Goal: Task Accomplishment & Management: Use online tool/utility

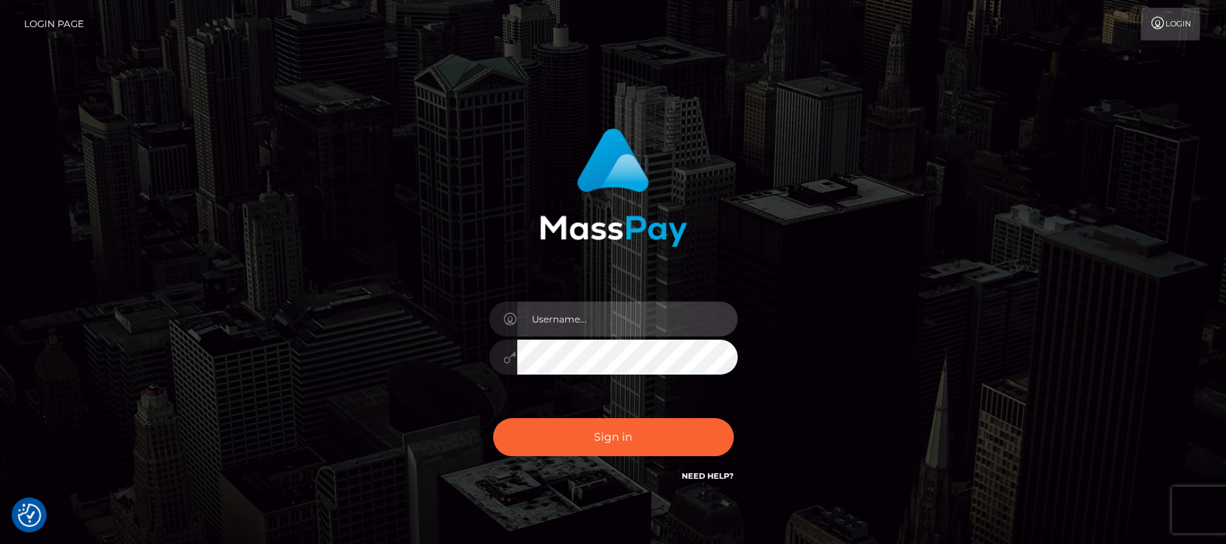
click at [579, 315] on input "text" at bounding box center [627, 318] width 221 height 35
click at [579, 325] on input "text" at bounding box center [627, 318] width 221 height 35
type input "df.es"
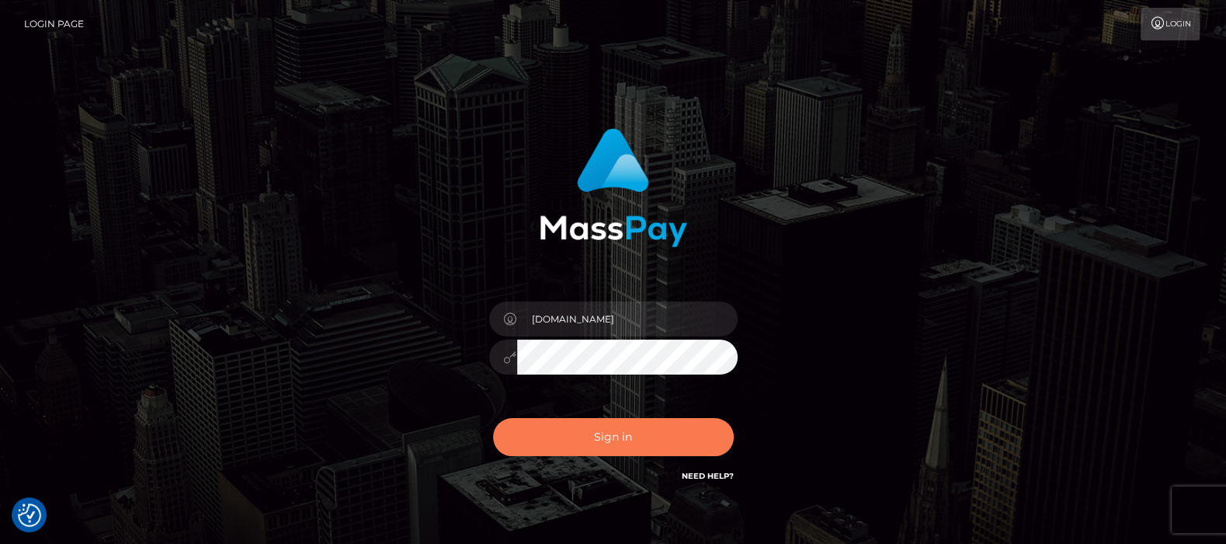
click at [607, 430] on button "Sign in" at bounding box center [613, 437] width 241 height 38
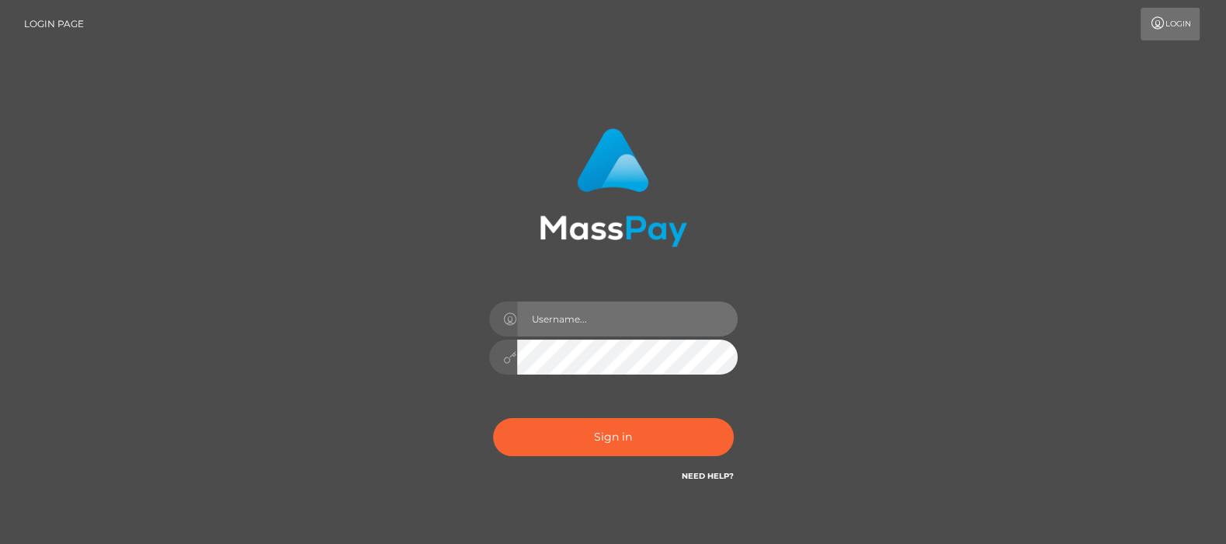
click at [579, 313] on input "text" at bounding box center [627, 318] width 221 height 35
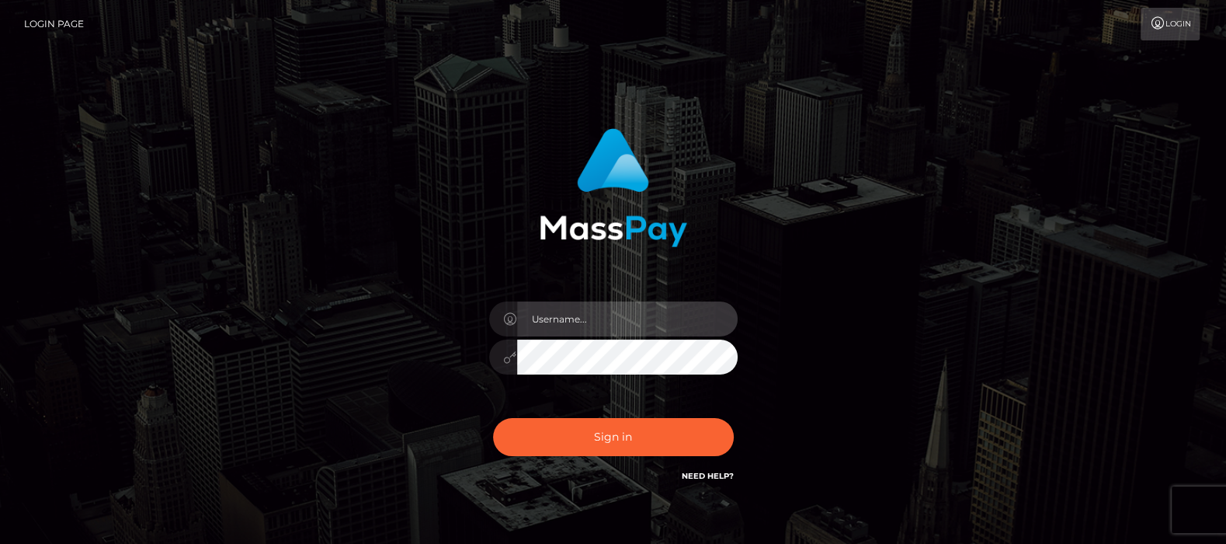
type input "[DOMAIN_NAME]"
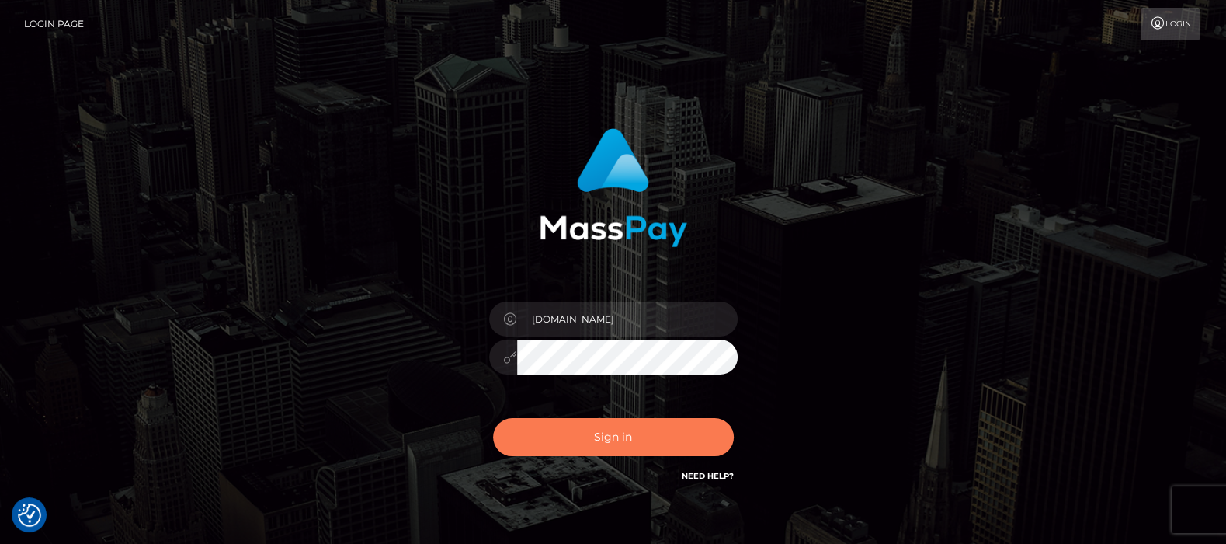
click at [610, 436] on button "Sign in" at bounding box center [613, 437] width 241 height 38
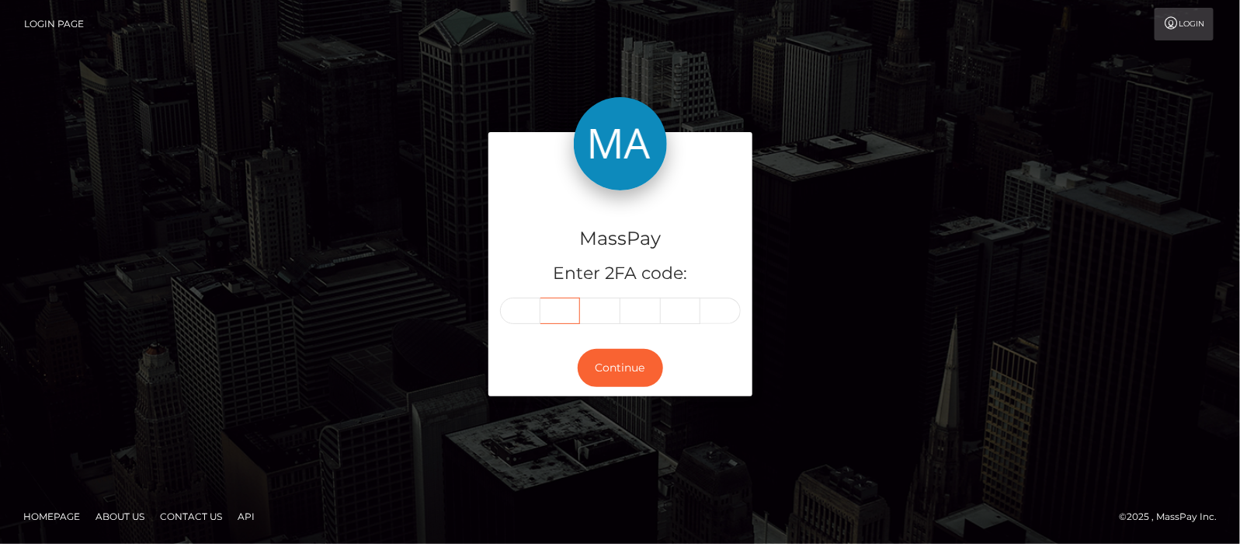
click at [553, 315] on input "text" at bounding box center [561, 310] width 40 height 26
type input "0"
type input "5"
type input "8"
type input "5"
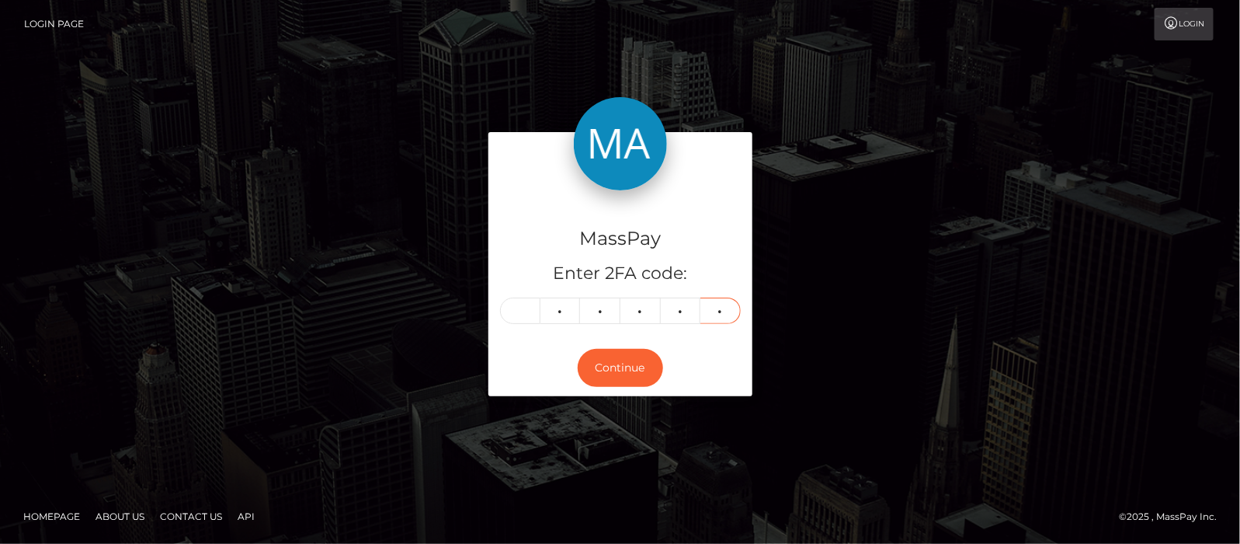
type input "6"
click at [631, 365] on button "Continue" at bounding box center [620, 368] width 85 height 38
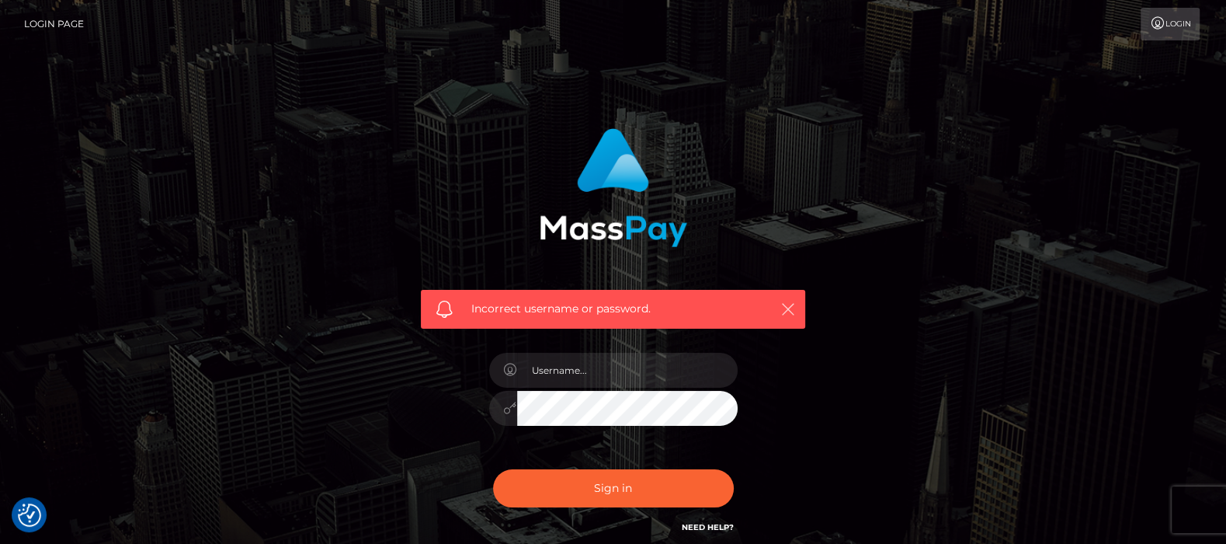
click at [788, 311] on icon "button" at bounding box center [789, 309] width 16 height 16
click at [605, 377] on input "text" at bounding box center [627, 370] width 221 height 35
type input "df.es"
click at [607, 485] on button "Sign in" at bounding box center [613, 488] width 241 height 38
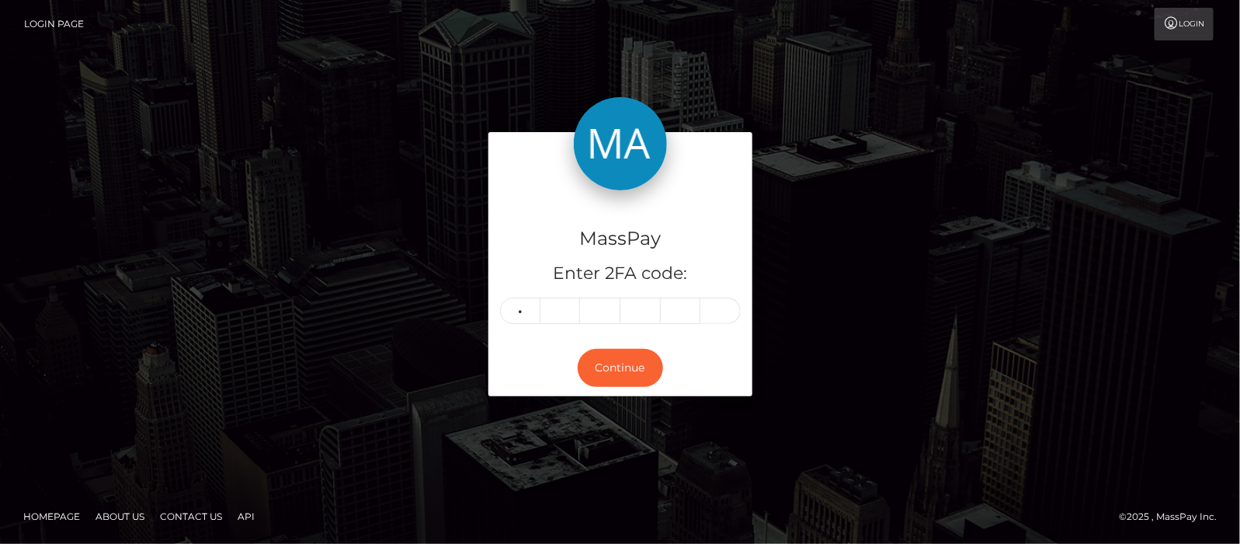
type input "6"
type input "9"
type input "6"
type input "5"
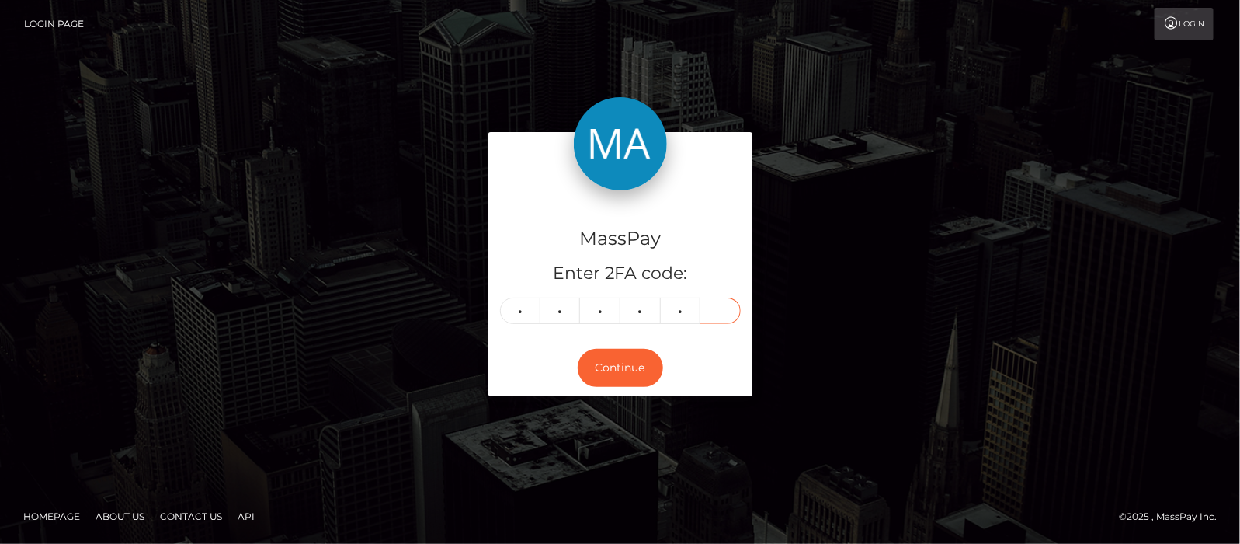
type input "1"
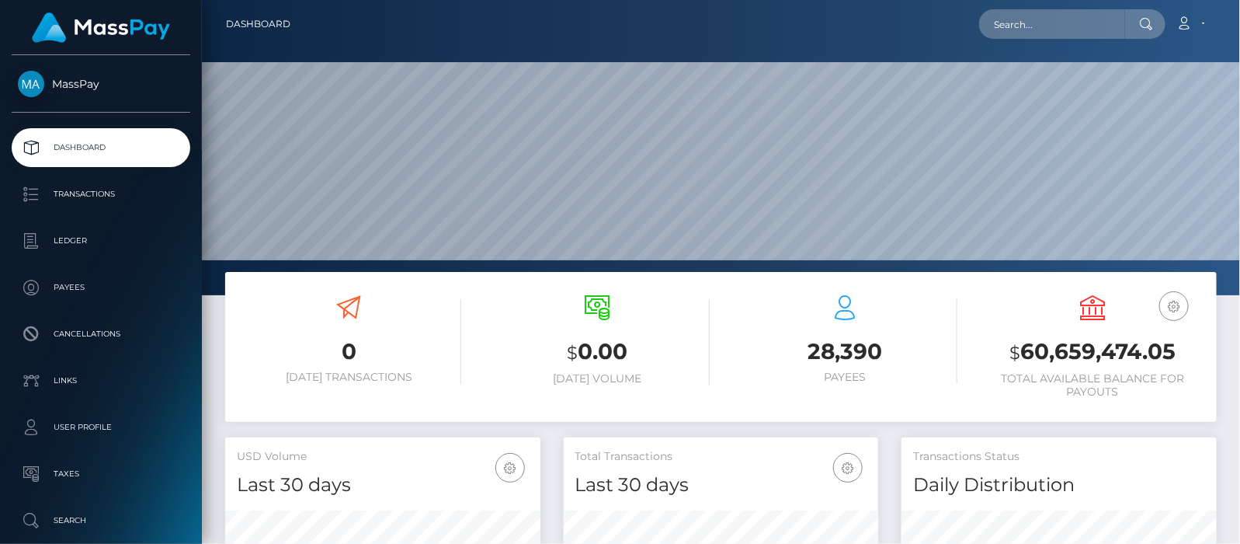
scroll to position [295, 1039]
click at [1070, 20] on input "text" at bounding box center [1052, 24] width 146 height 30
paste input "draiden@weareonlymodels.net"
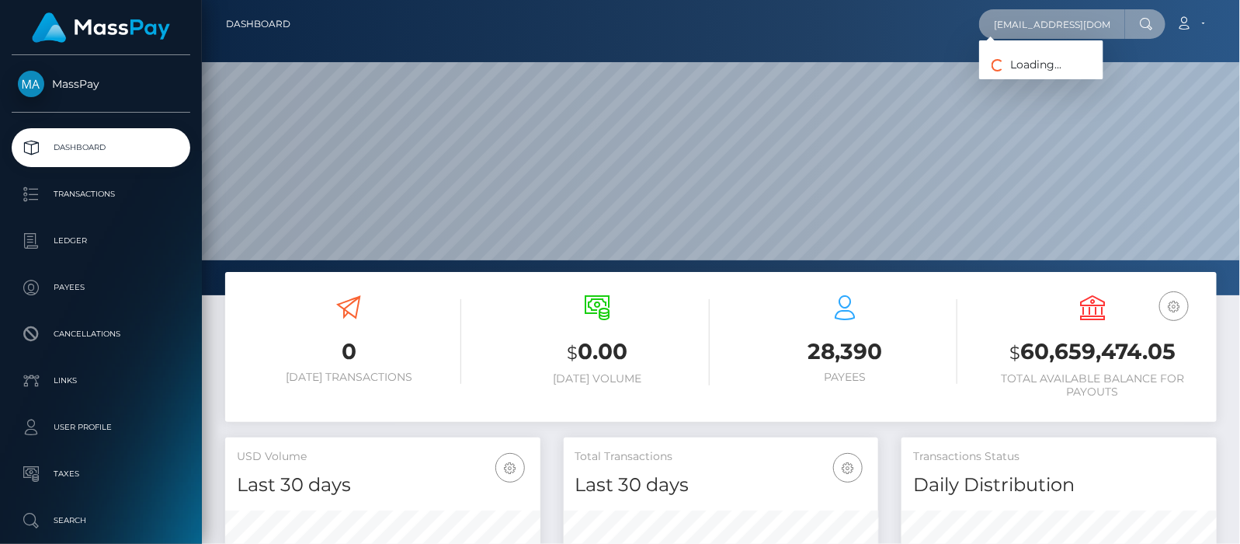
scroll to position [0, 37]
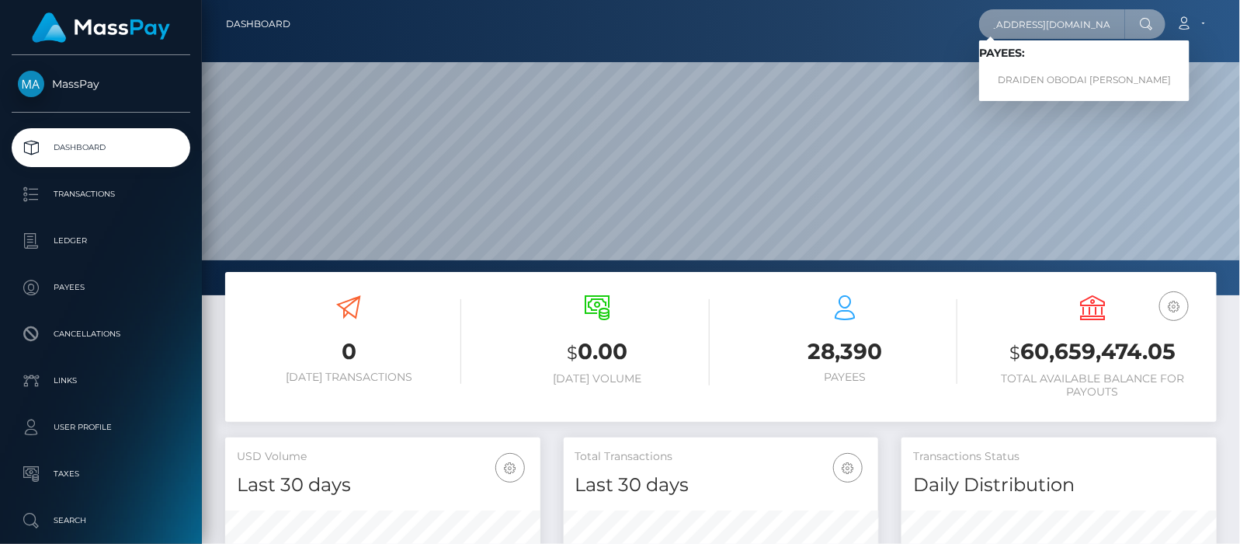
type input "draiden@weareonlymodels.net"
click at [1076, 78] on link "DRAIDEN OBODAI SAL VEGA" at bounding box center [1084, 80] width 210 height 29
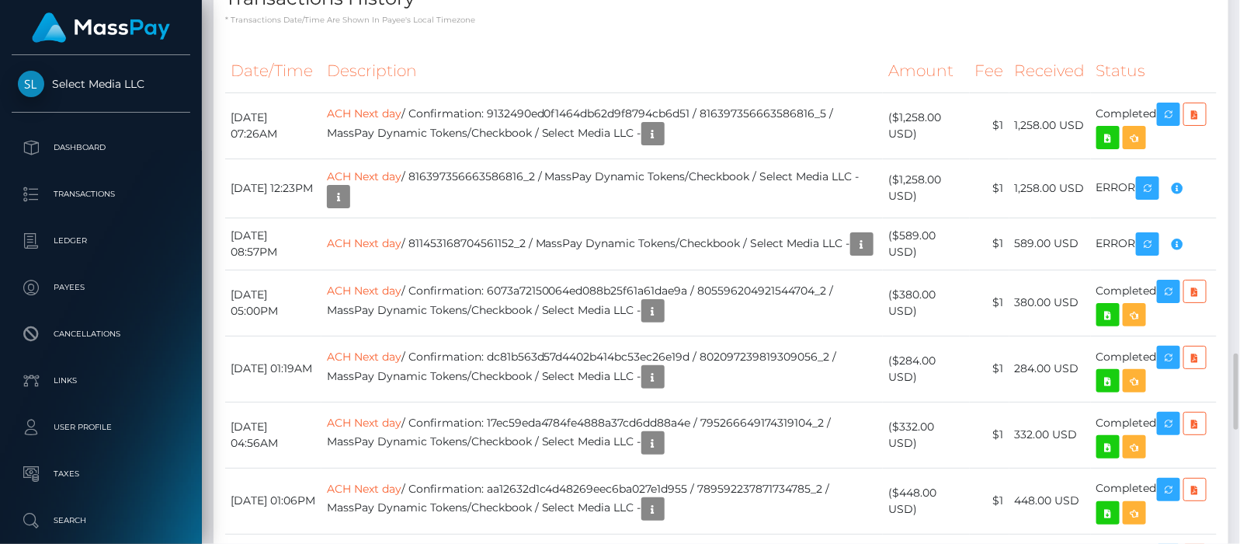
scroll to position [2622, 0]
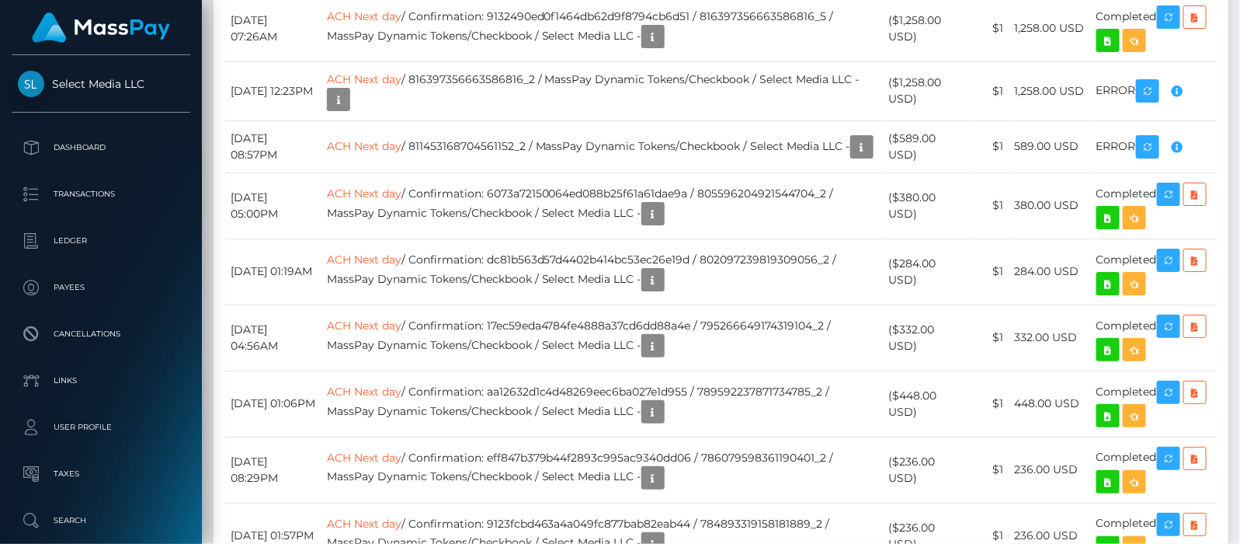
click at [1182, 199] on div "Compliance review" at bounding box center [1146, 180] width 110 height 39
click at [1181, 199] on div "Compliance review" at bounding box center [1146, 180] width 110 height 39
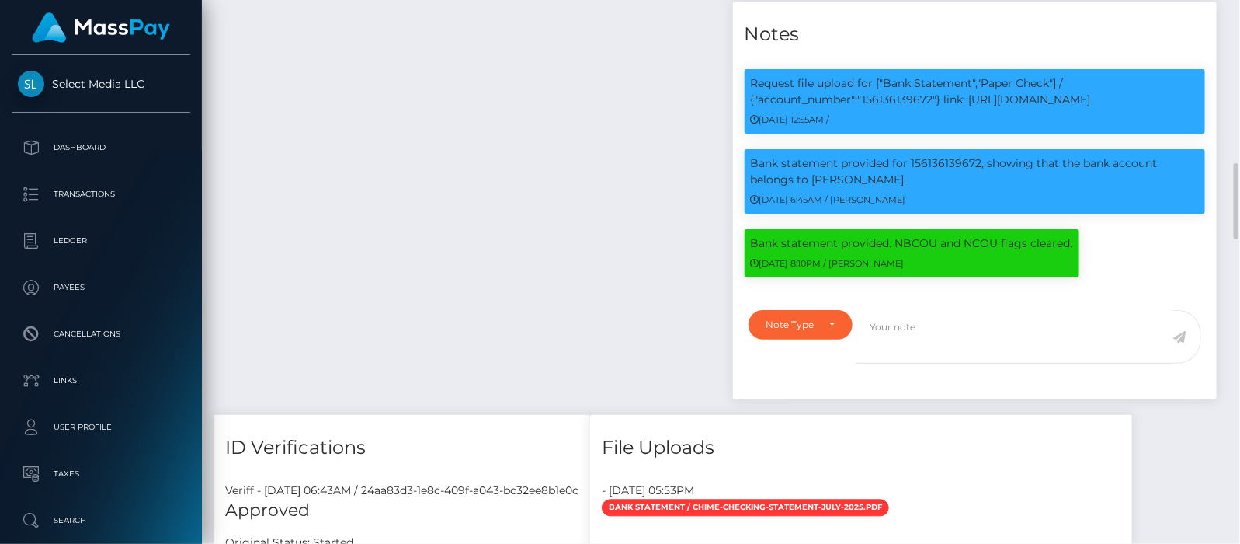
scroll to position [186, 315]
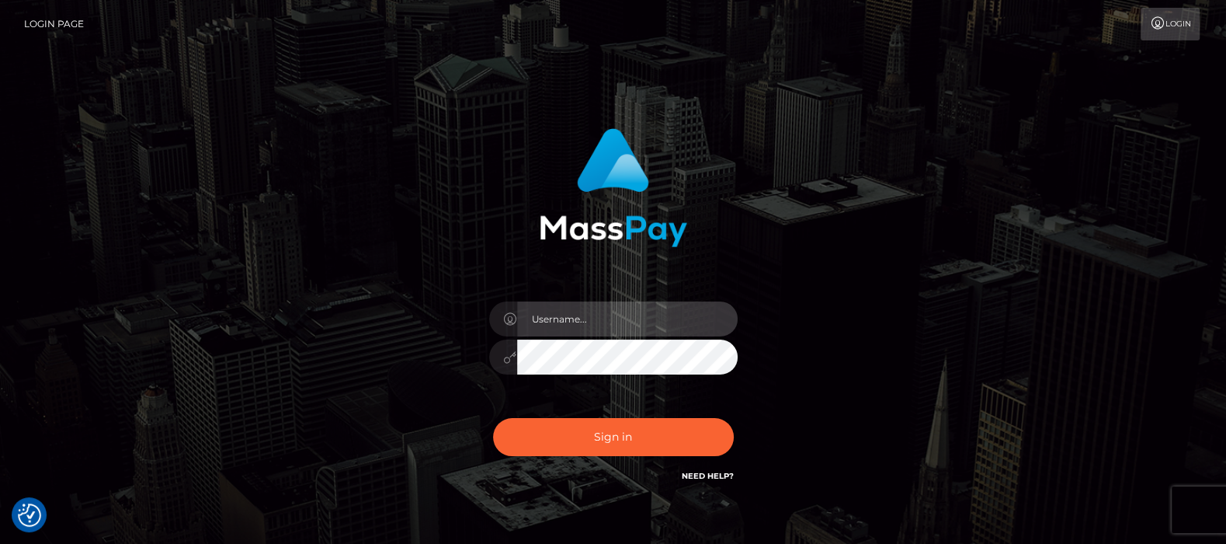
click at [631, 319] on input "text" at bounding box center [627, 318] width 221 height 35
type input "[DOMAIN_NAME]"
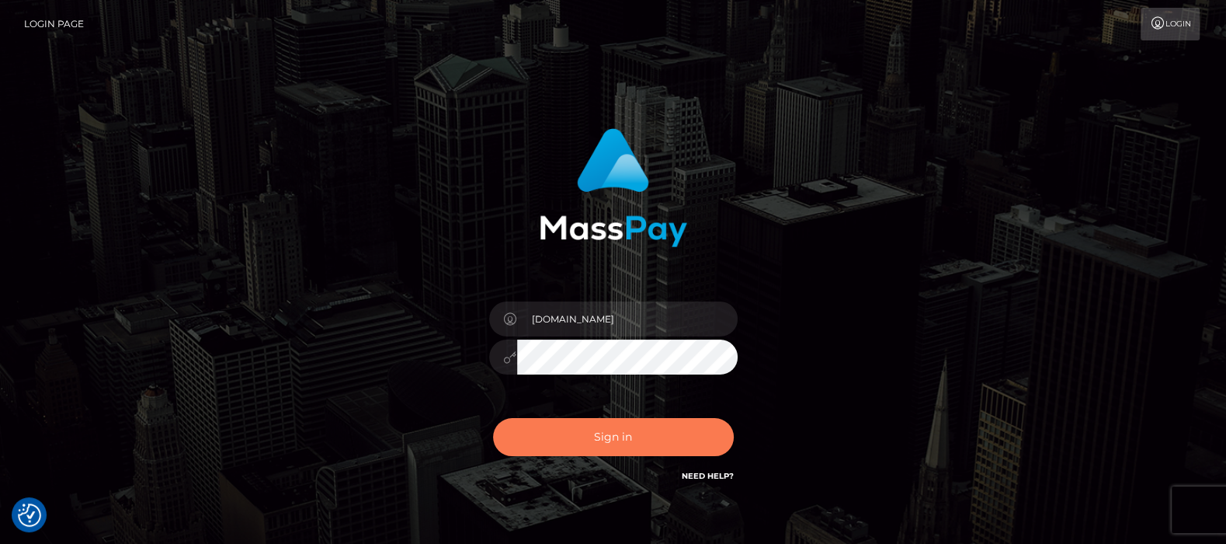
click at [635, 430] on button "Sign in" at bounding box center [613, 437] width 241 height 38
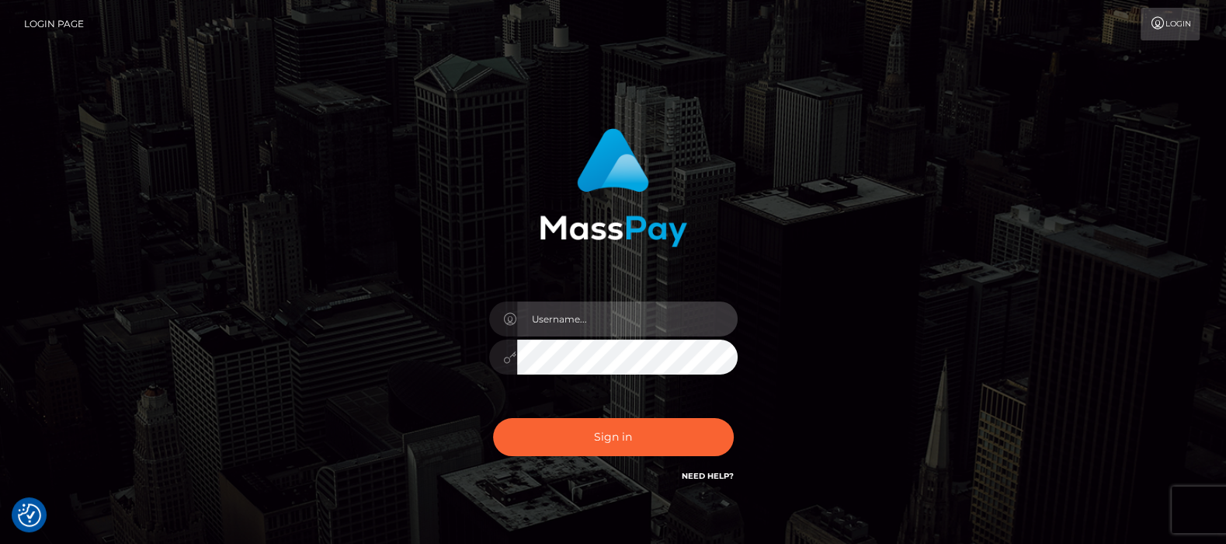
click at [616, 315] on input "text" at bounding box center [627, 318] width 221 height 35
type input "df.es"
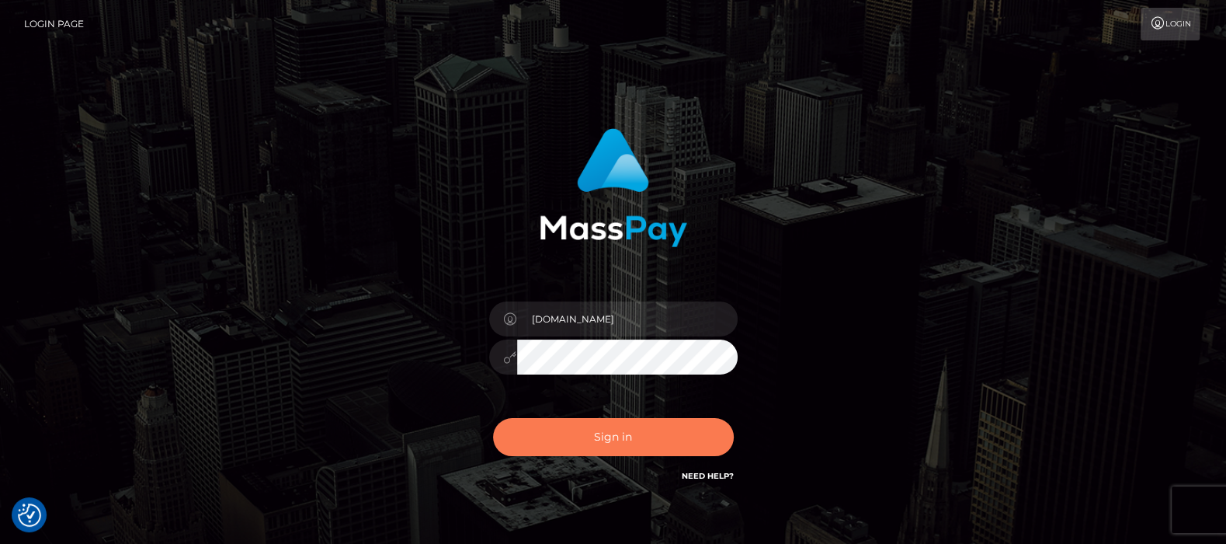
click at [603, 429] on button "Sign in" at bounding box center [613, 437] width 241 height 38
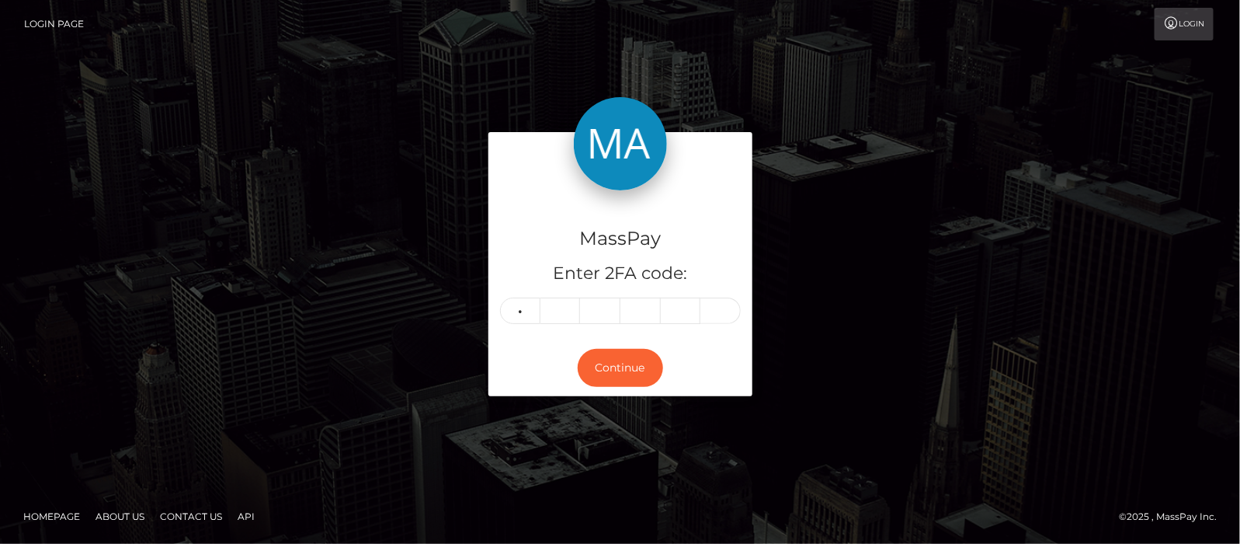
type input "9"
type input "2"
type input "0"
type input "4"
type input "9"
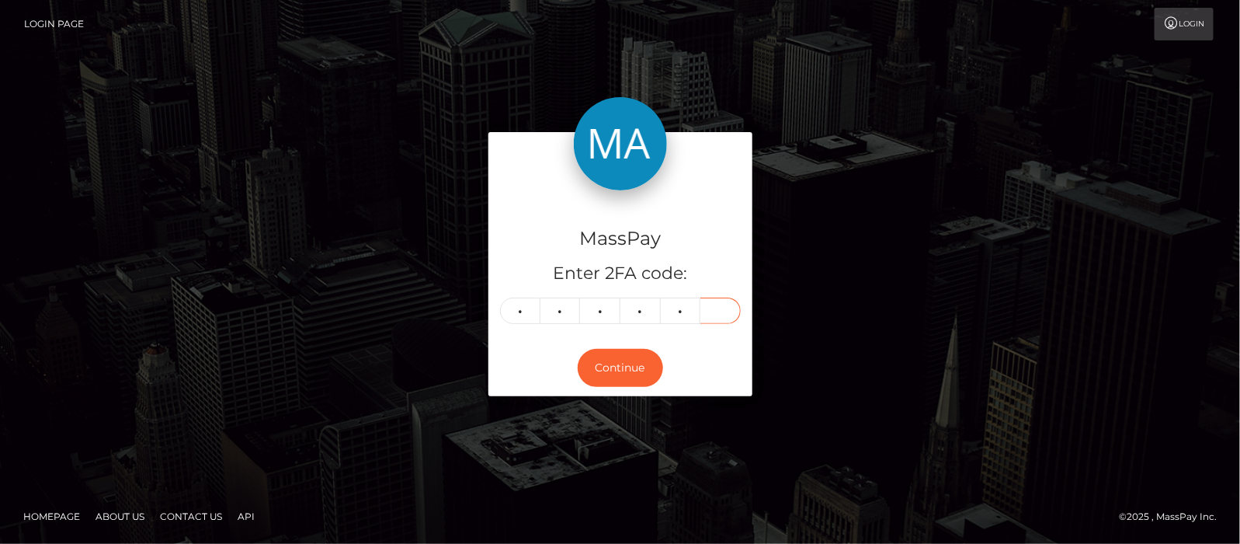
type input "8"
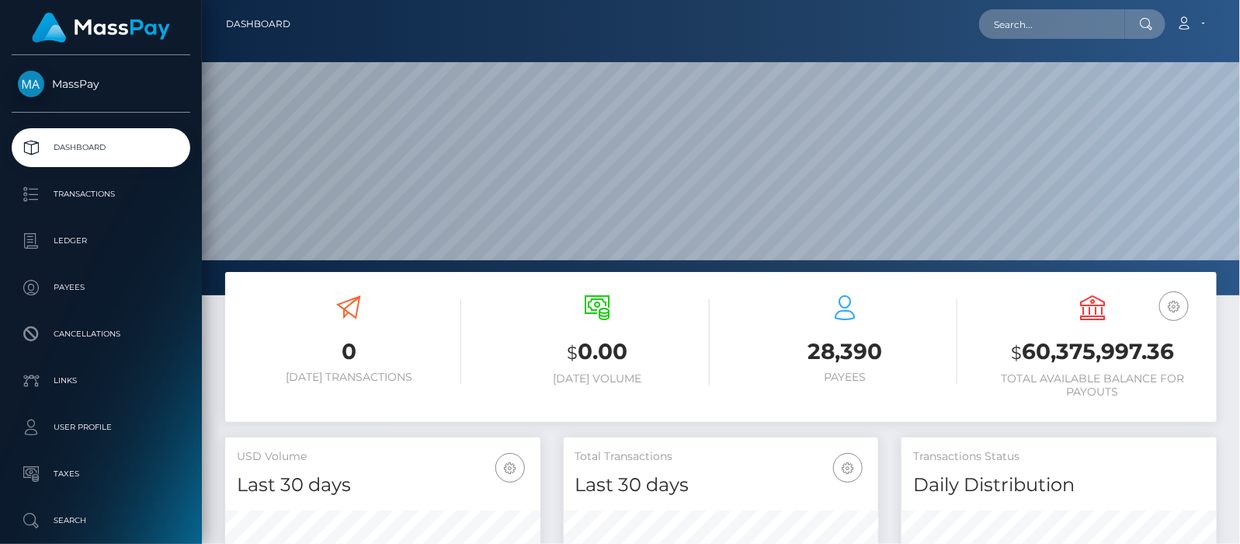
scroll to position [275, 315]
click at [1043, 20] on input "text" at bounding box center [1052, 24] width 146 height 30
paste input "[EMAIL_ADDRESS][DOMAIN_NAME]"
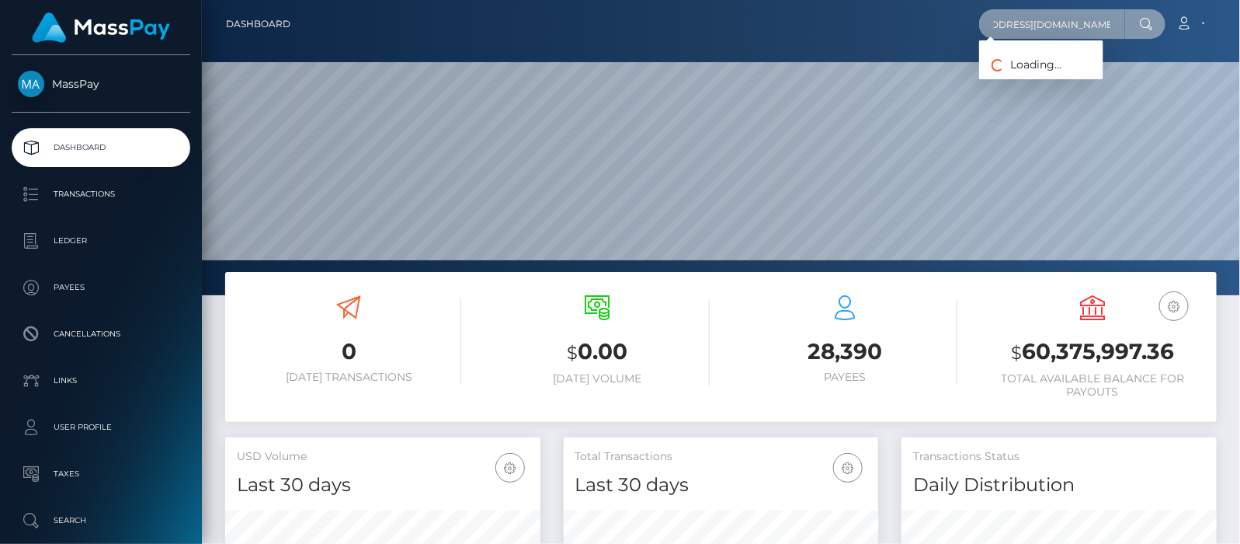
type input "[EMAIL_ADDRESS][DOMAIN_NAME]"
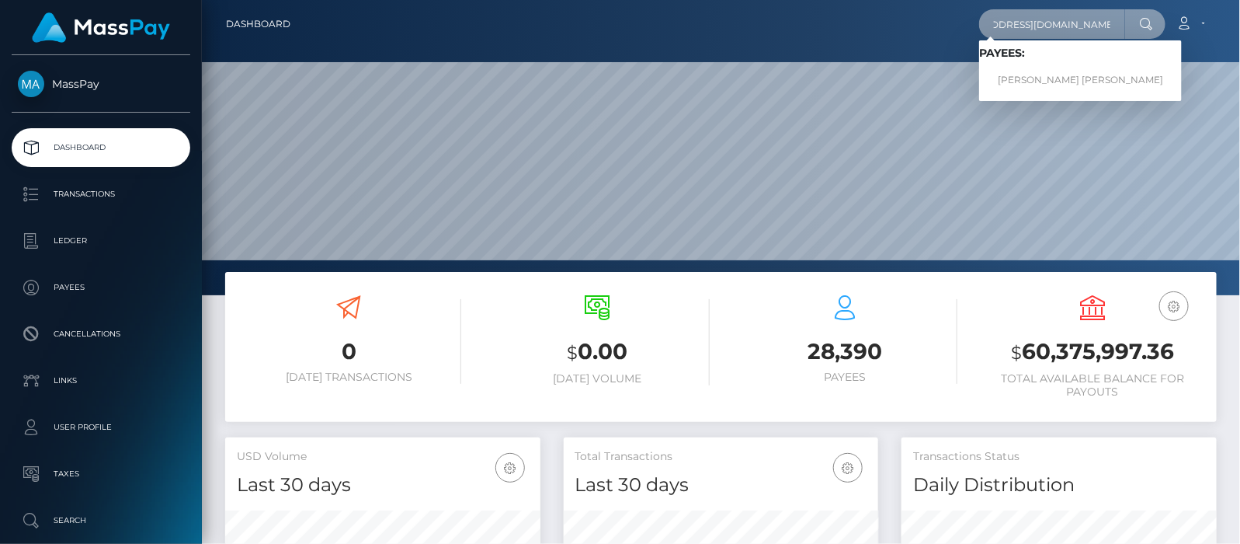
scroll to position [0, 0]
click at [1057, 78] on link "COURTNEY MAY SMITH" at bounding box center [1080, 80] width 203 height 29
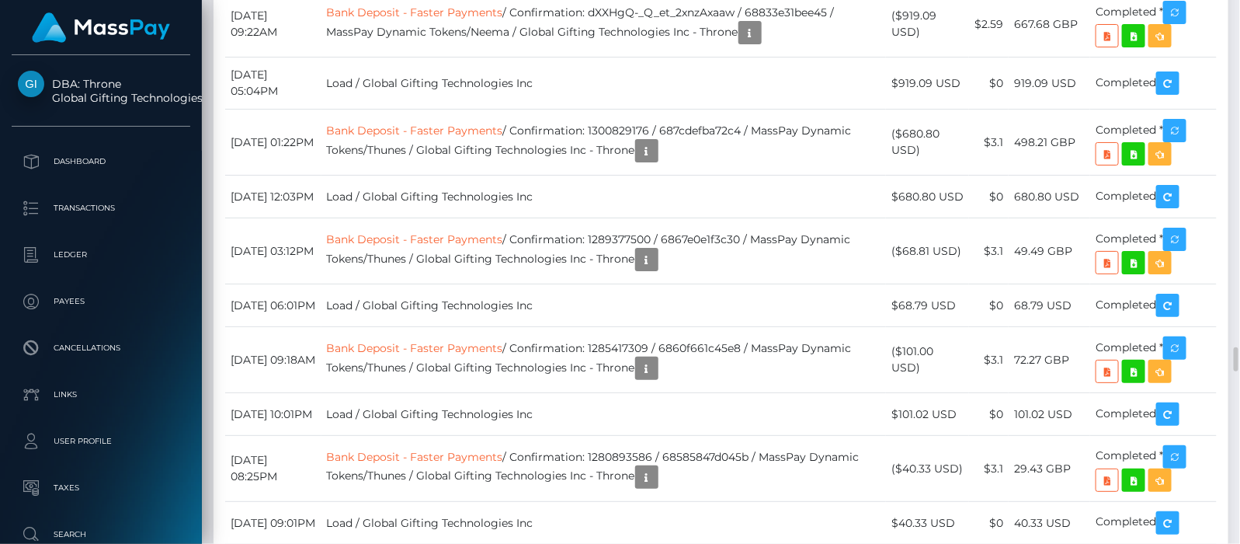
scroll to position [7767, 0]
